Goal: Task Accomplishment & Management: Manage account settings

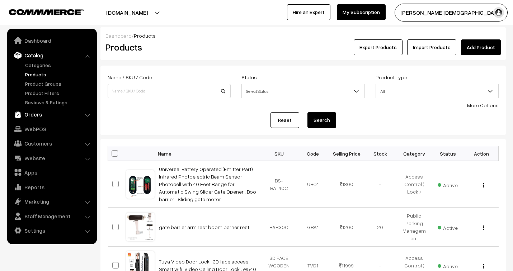
click at [33, 113] on link "Orders" at bounding box center [51, 114] width 85 height 13
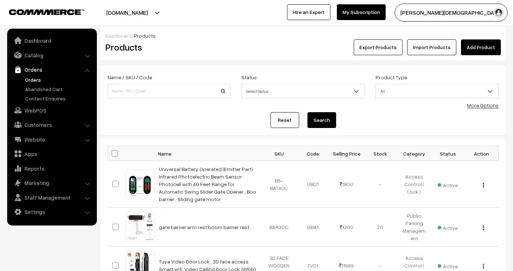
click at [31, 77] on link "Orders" at bounding box center [58, 80] width 71 height 8
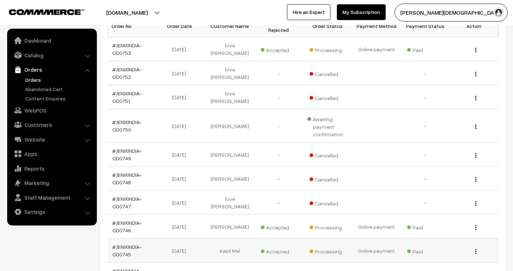
scroll to position [120, 0]
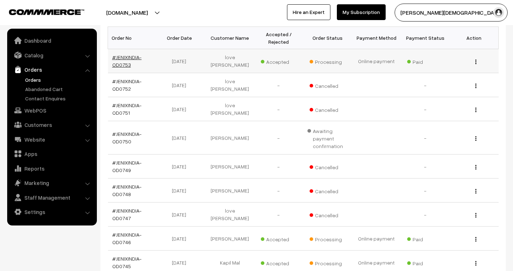
click at [126, 56] on link "#JENIXINDIA-OD0753" at bounding box center [126, 61] width 29 height 14
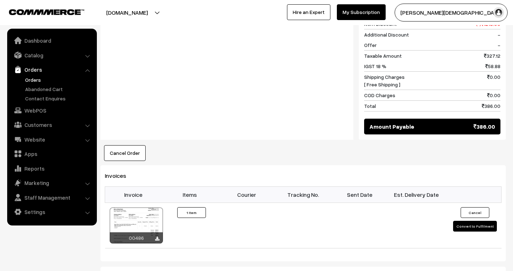
scroll to position [359, 0]
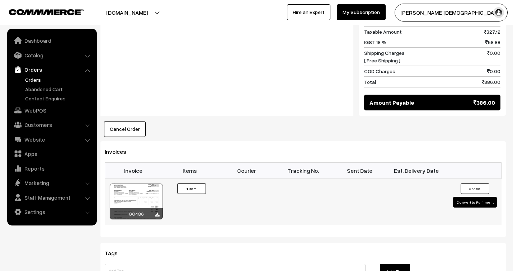
click at [477, 197] on button "Convert to Fulfilment" at bounding box center [475, 202] width 44 height 11
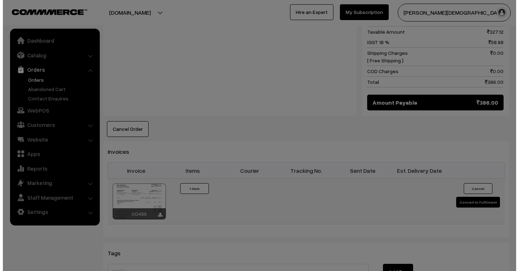
scroll to position [359, 0]
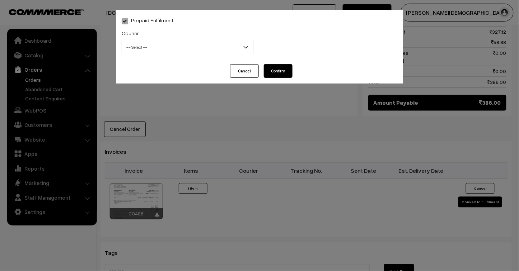
click at [141, 46] on span "-- Select --" at bounding box center [188, 47] width 132 height 13
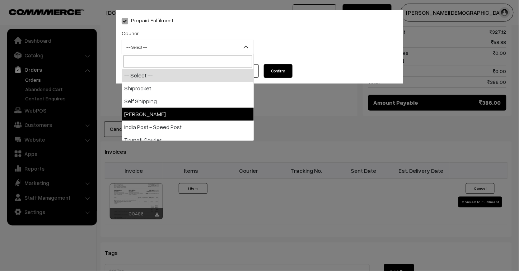
scroll to position [40, 0]
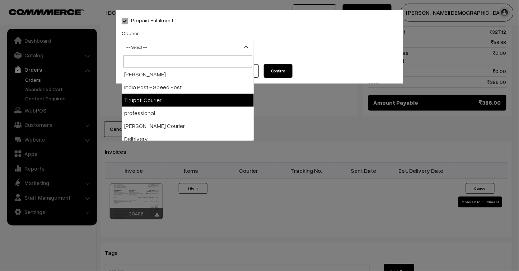
select select "5"
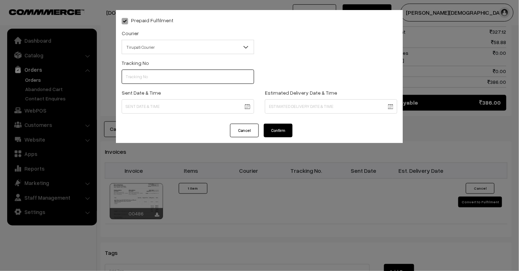
click at [150, 76] on input "text" at bounding box center [188, 77] width 132 height 14
type input "243900365504"
click at [145, 106] on body "Thank you for showing interest. Our team will call you shortly. Close [DOMAIN_N…" at bounding box center [259, 30] width 519 height 779
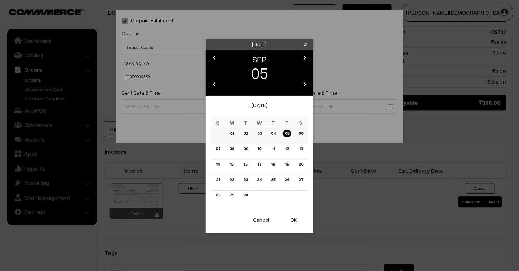
click at [275, 134] on link "04" at bounding box center [273, 134] width 9 height 8
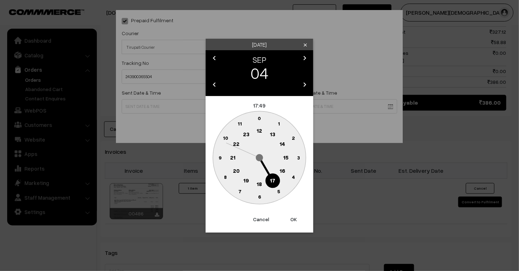
click at [246, 132] on text "23" at bounding box center [246, 134] width 6 height 6
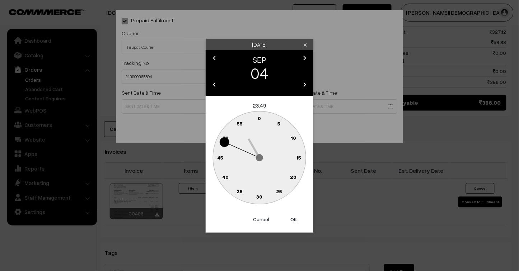
click at [294, 216] on button "OK" at bounding box center [293, 220] width 29 height 16
type input "04-09-2025 23:49"
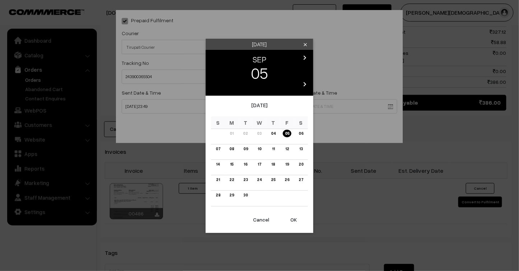
click at [299, 106] on body "Thank you for showing interest. Our team will call you shortly. Close jenixindi…" at bounding box center [259, 30] width 519 height 779
click at [258, 148] on link "10" at bounding box center [260, 149] width 8 height 8
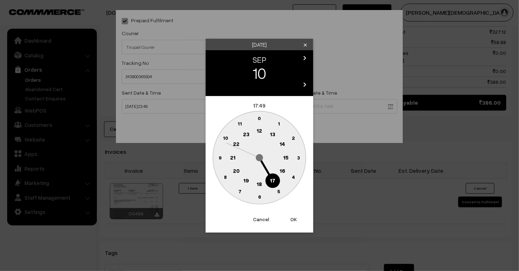
click at [292, 218] on button "OK" at bounding box center [293, 220] width 29 height 16
type input "10-09-2025 17:49"
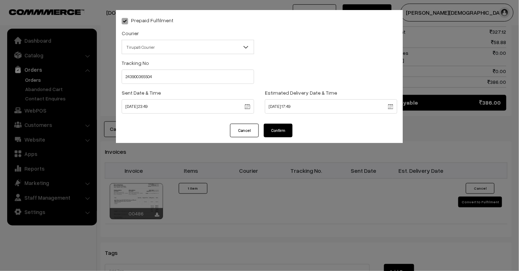
click at [284, 133] on button "Confirm" at bounding box center [278, 131] width 29 height 14
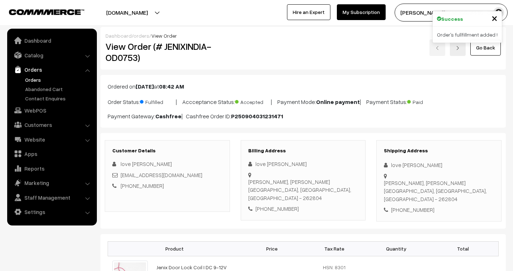
click at [141, 37] on link "orders" at bounding box center [142, 36] width 16 height 6
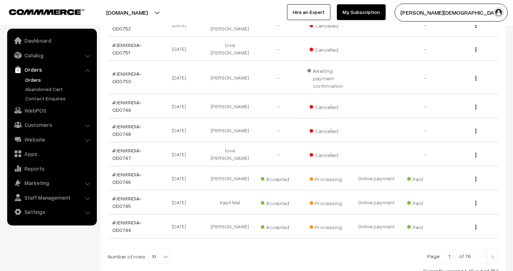
scroll to position [199, 0]
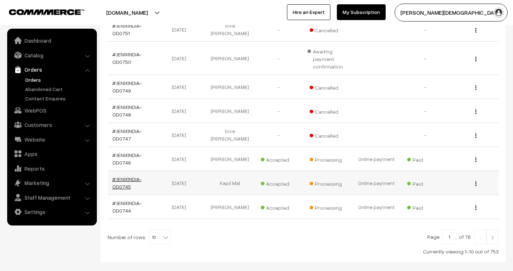
click at [126, 181] on link "#JENIXINDIA-OD0745" at bounding box center [126, 183] width 29 height 14
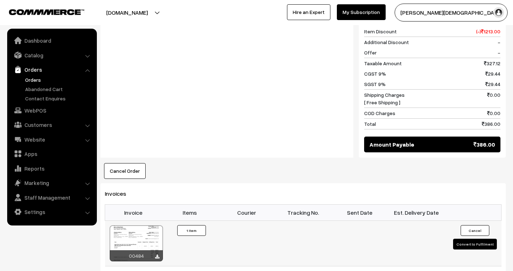
scroll to position [359, 0]
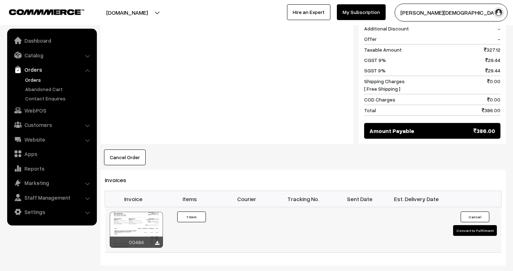
click at [467, 225] on button "Convert to Fulfilment" at bounding box center [475, 230] width 44 height 11
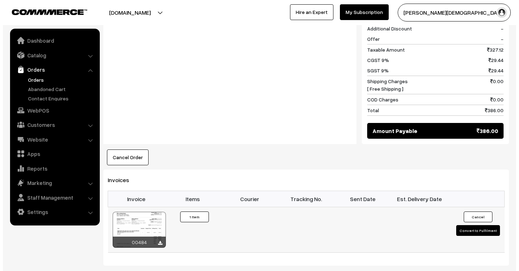
scroll to position [360, 0]
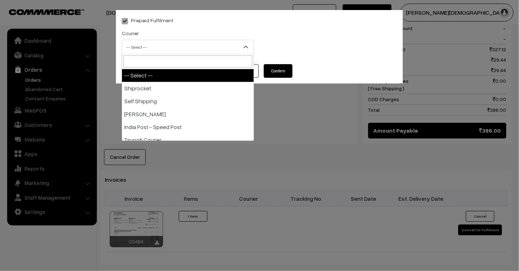
click at [165, 52] on span "-- Select --" at bounding box center [188, 47] width 132 height 13
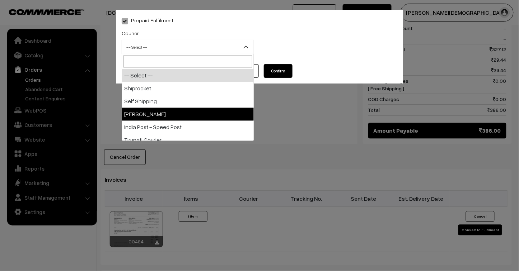
select select "3"
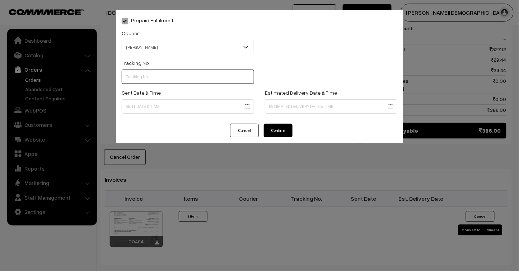
click at [146, 71] on input "text" at bounding box center [188, 77] width 132 height 14
type input "25103200096459"
click at [151, 103] on body "Thank you for showing interest. Our team will call you shortly. Close jenixindi…" at bounding box center [259, 44] width 519 height 808
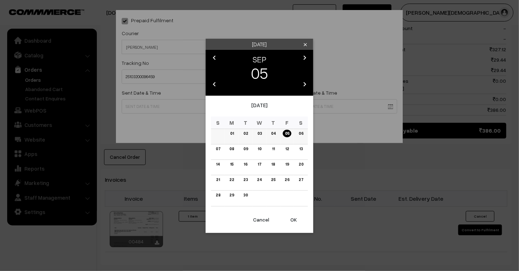
click at [258, 133] on link "03" at bounding box center [259, 134] width 9 height 8
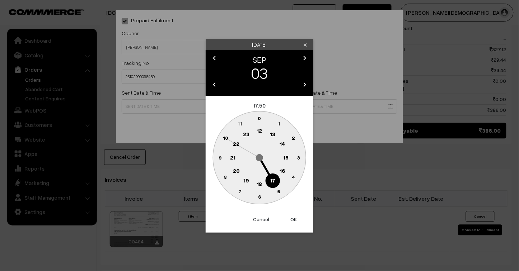
click at [247, 131] on text "23" at bounding box center [246, 134] width 6 height 6
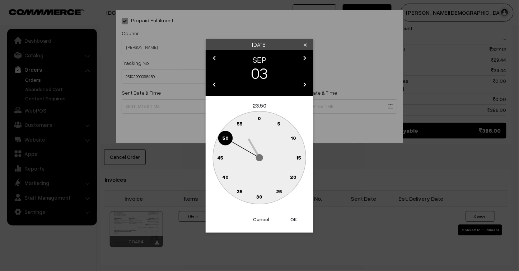
click at [291, 217] on button "OK" at bounding box center [293, 220] width 29 height 16
type input "03-09-2025 23:50"
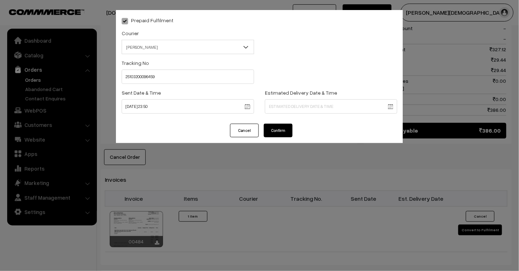
click at [279, 105] on body "Thank you for showing interest. Our team will call you shortly. Close jenixindi…" at bounding box center [259, 44] width 519 height 808
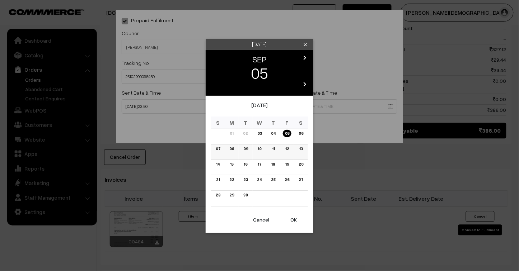
click at [246, 149] on link "09" at bounding box center [245, 149] width 9 height 8
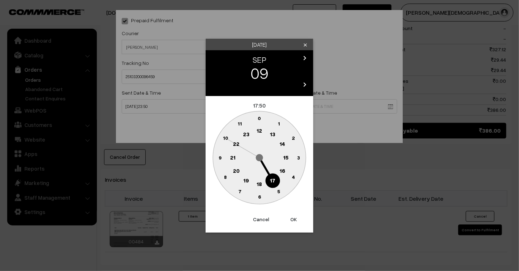
click at [292, 218] on button "OK" at bounding box center [293, 220] width 29 height 16
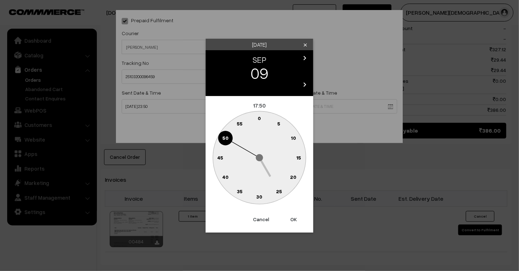
click at [292, 218] on button "OK" at bounding box center [293, 220] width 29 height 16
type input "09-09-2025 17:50"
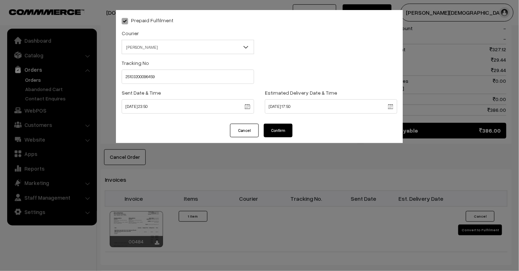
click at [275, 128] on button "Confirm" at bounding box center [278, 131] width 29 height 14
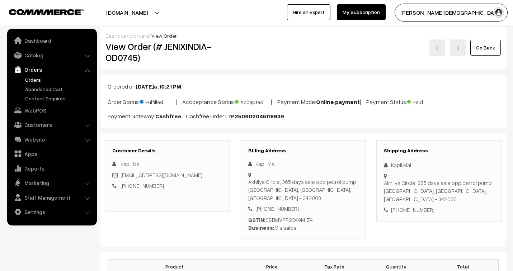
click at [139, 35] on link "orders" at bounding box center [142, 36] width 16 height 6
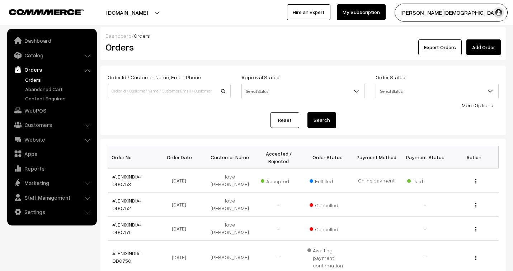
scroll to position [238, 0]
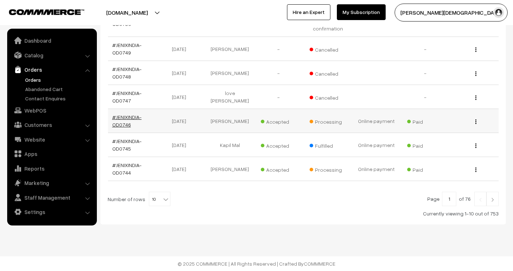
click at [131, 116] on link "#JENIXINDIA-OD0746" at bounding box center [126, 121] width 29 height 14
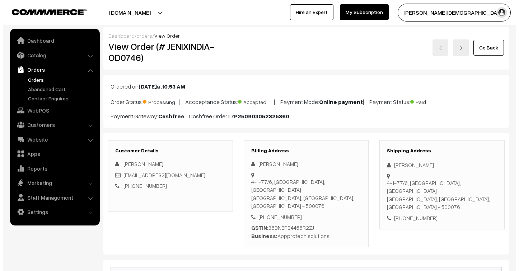
scroll to position [439, 0]
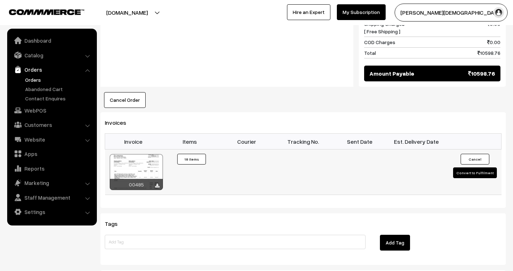
click at [468, 168] on button "Convert to Fulfilment" at bounding box center [475, 173] width 44 height 11
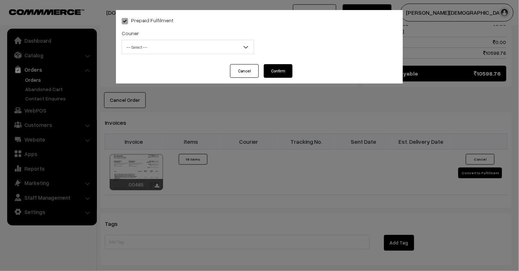
click at [173, 47] on span "-- Select --" at bounding box center [188, 47] width 132 height 13
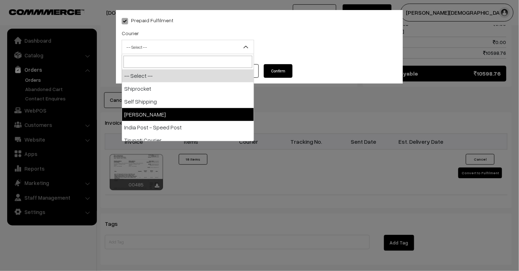
select select "3"
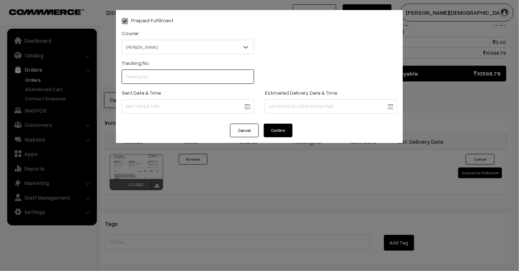
click at [158, 79] on input "text" at bounding box center [188, 77] width 132 height 14
type input "25103200096458"
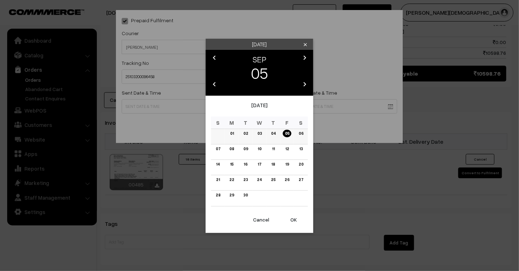
click at [260, 131] on link "03" at bounding box center [259, 134] width 9 height 8
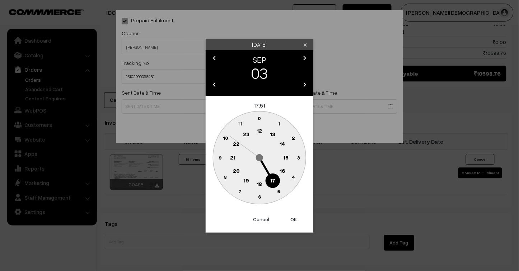
click at [246, 135] on text "23" at bounding box center [246, 134] width 6 height 6
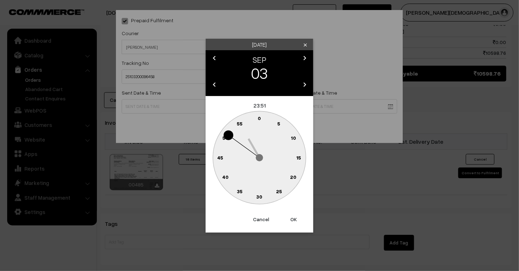
click at [295, 221] on button "OK" at bounding box center [293, 220] width 29 height 16
type input "03-09-2025 23:51"
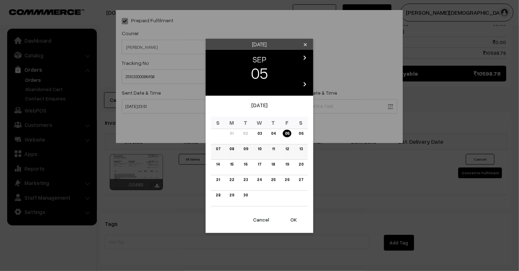
click at [261, 149] on link "10" at bounding box center [260, 149] width 8 height 8
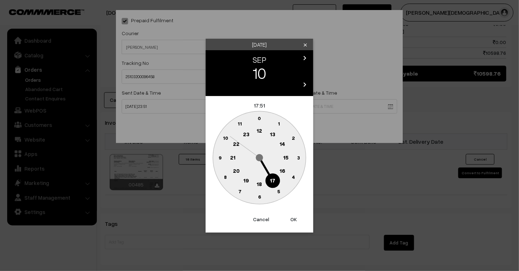
click at [293, 223] on button "OK" at bounding box center [293, 220] width 29 height 16
type input "10-09-2025 17:51"
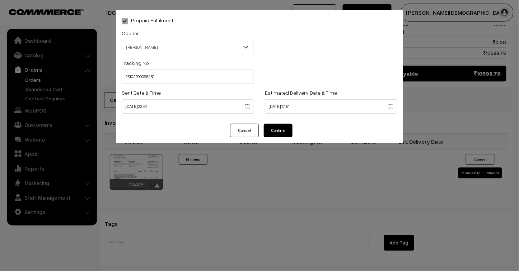
click at [283, 130] on button "Confirm" at bounding box center [278, 131] width 29 height 14
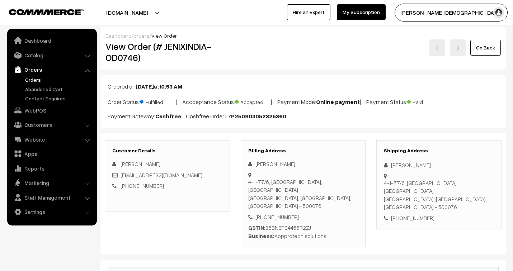
click at [130, 34] on div "Dashboard / orders / View Order" at bounding box center [304, 36] width 396 height 8
click at [135, 34] on link "orders" at bounding box center [142, 36] width 16 height 6
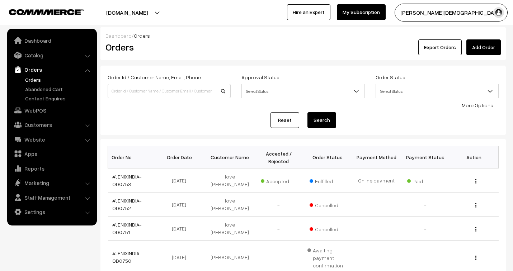
scroll to position [238, 0]
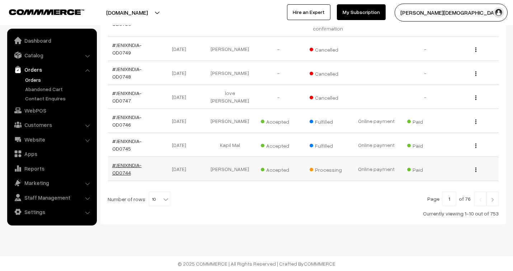
click at [130, 164] on link "#JENIXINDIA-OD0744" at bounding box center [126, 169] width 29 height 14
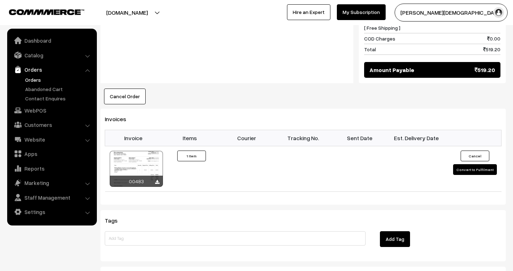
scroll to position [504, 0]
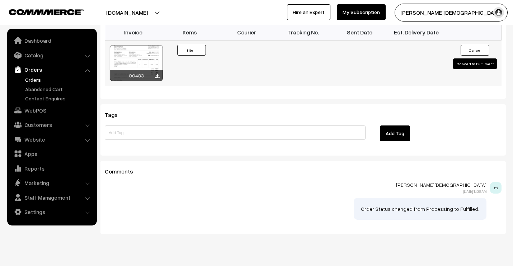
click at [474, 59] on button "Convert to Fulfilment" at bounding box center [475, 64] width 44 height 11
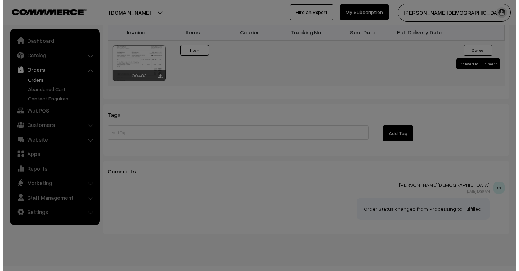
scroll to position [504, 0]
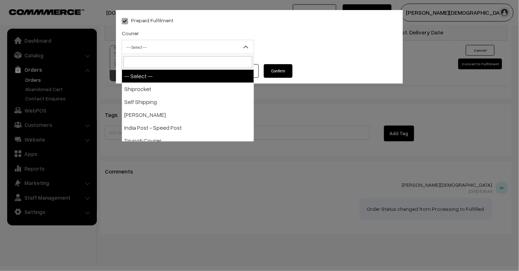
click at [189, 46] on span "-- Select --" at bounding box center [188, 47] width 132 height 13
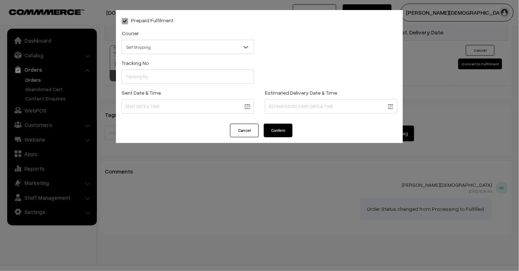
click at [156, 46] on span "Self Shipping" at bounding box center [188, 47] width 132 height 13
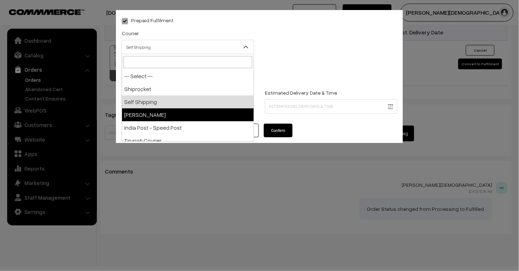
select select "3"
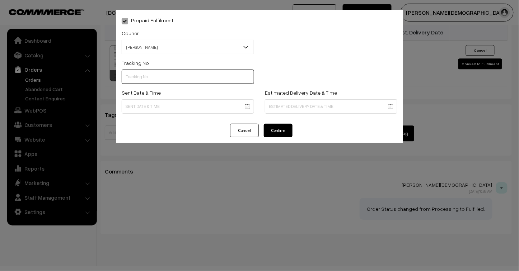
click at [148, 79] on input "text" at bounding box center [188, 77] width 132 height 14
type input "25103200096457"
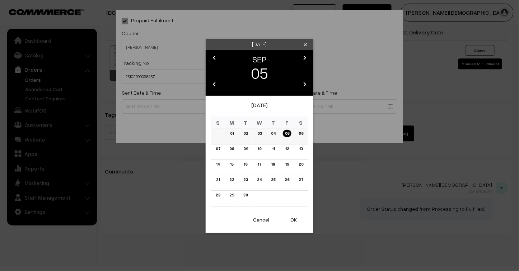
click at [232, 134] on link "01" at bounding box center [232, 134] width 8 height 8
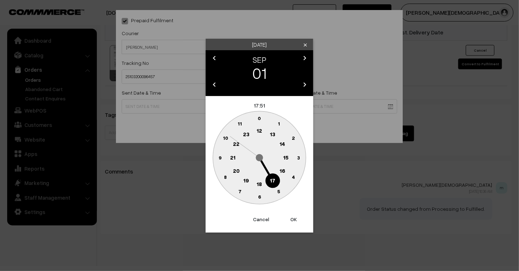
click at [248, 134] on text "23" at bounding box center [246, 134] width 6 height 6
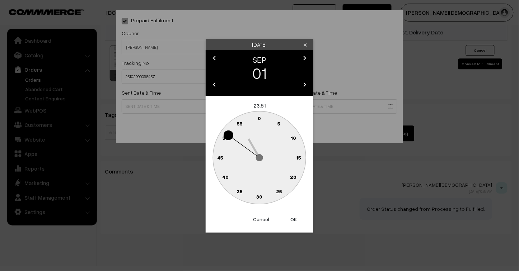
click at [295, 218] on button "OK" at bounding box center [293, 220] width 29 height 16
type input "01-09-2025 23:51"
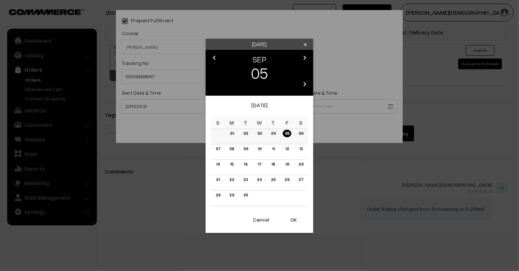
click at [301, 134] on link "06" at bounding box center [300, 134] width 9 height 8
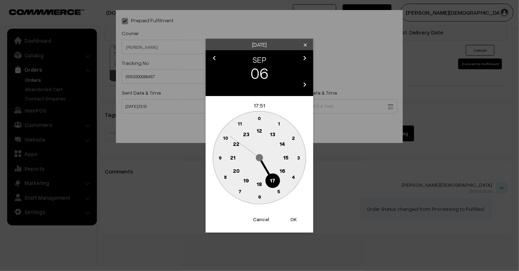
click at [295, 219] on button "OK" at bounding box center [293, 220] width 29 height 16
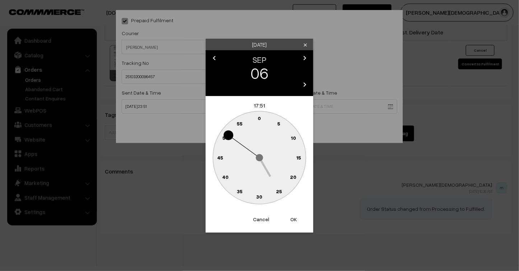
click at [295, 219] on button "OK" at bounding box center [293, 220] width 29 height 16
type input "06-09-2025 17:51"
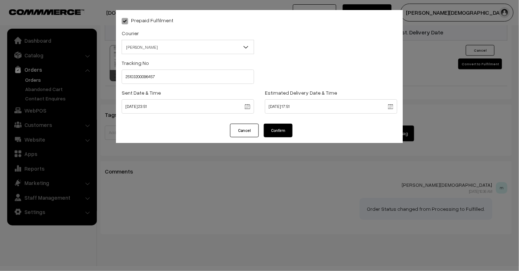
click at [276, 130] on button "Confirm" at bounding box center [278, 131] width 29 height 14
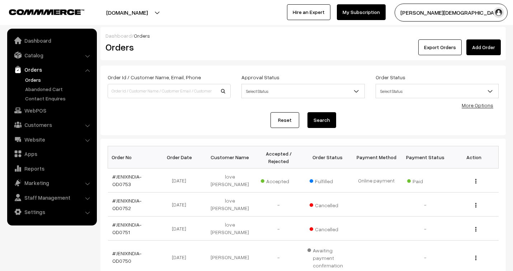
scroll to position [238, 0]
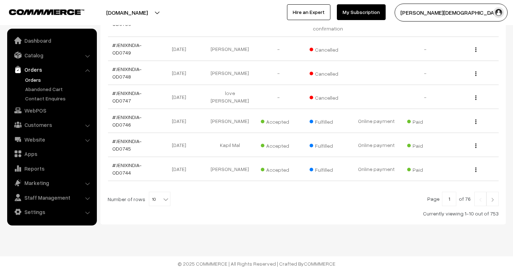
click at [162, 199] on b at bounding box center [165, 199] width 7 height 7
select select "40"
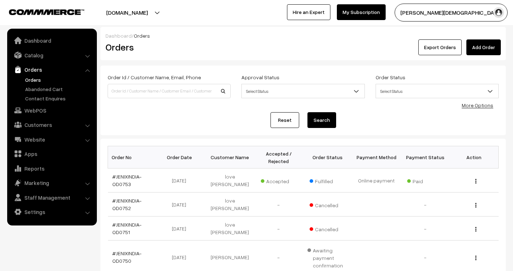
scroll to position [319, 0]
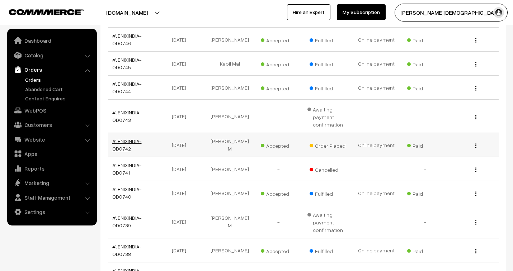
click at [128, 141] on link "#JENIXINDIA-OD0742" at bounding box center [126, 145] width 29 height 14
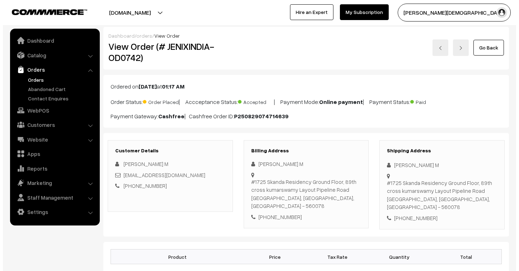
scroll to position [279, 0]
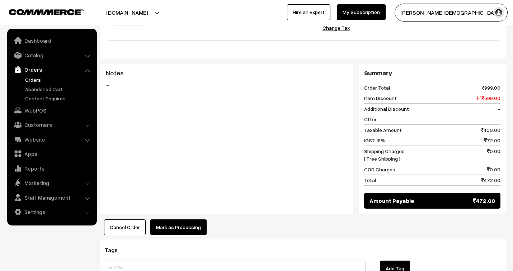
click at [183, 220] on button "Mark as Processing" at bounding box center [178, 228] width 56 height 16
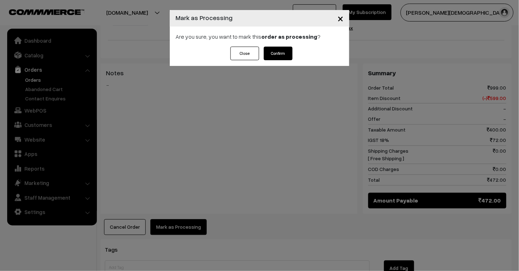
click at [289, 54] on button "Confirm" at bounding box center [278, 54] width 29 height 14
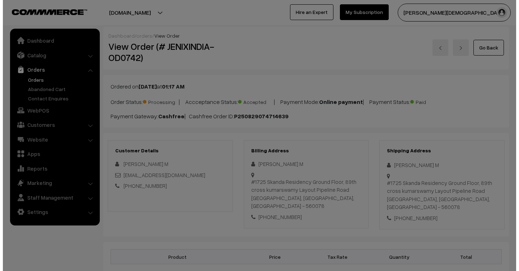
scroll to position [317, 0]
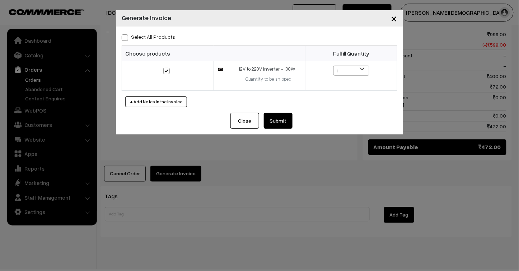
click at [279, 121] on button "Submit" at bounding box center [278, 121] width 29 height 16
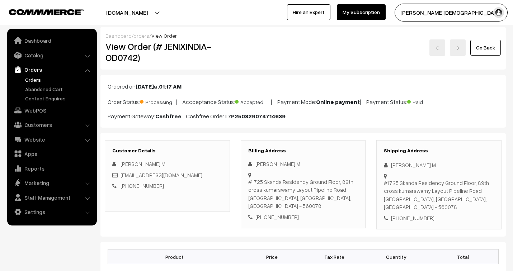
click at [135, 35] on link "orders" at bounding box center [142, 36] width 16 height 6
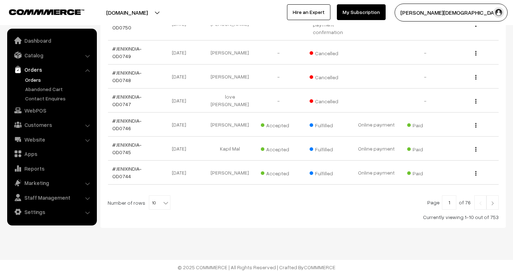
scroll to position [238, 0]
